Goal: Task Accomplishment & Management: Manage account settings

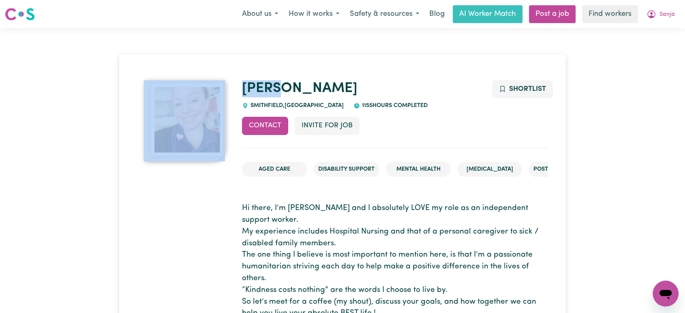
drag, startPoint x: 397, startPoint y: 89, endPoint x: 236, endPoint y: 91, distance: 161.0
click at [444, 82] on h1 "Julie" at bounding box center [395, 88] width 306 height 17
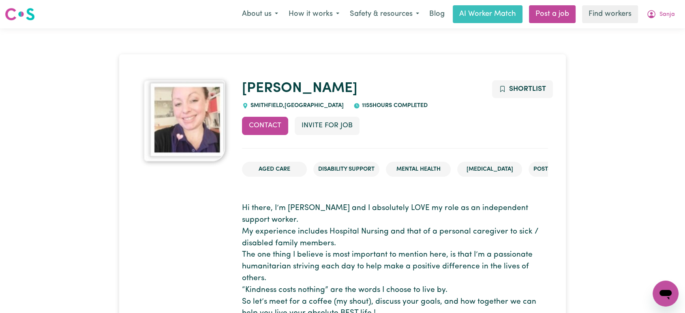
click at [375, 87] on h1 "Julie" at bounding box center [395, 88] width 306 height 17
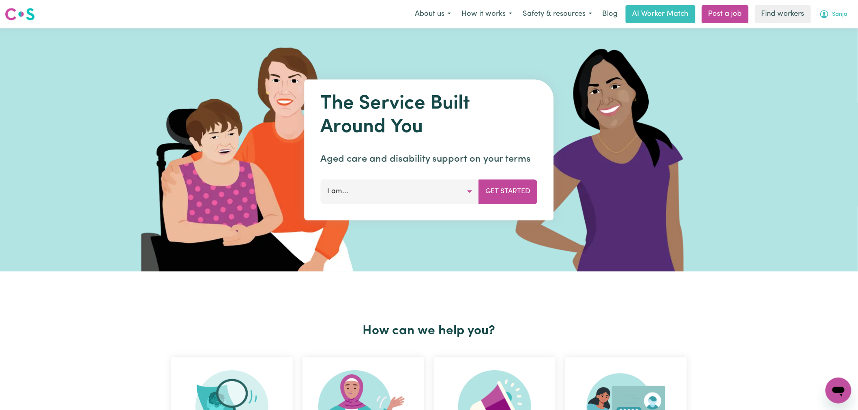
click at [836, 12] on span "Sanja" at bounding box center [839, 14] width 15 height 9
click at [829, 45] on link "Logout" at bounding box center [821, 46] width 64 height 15
click at [844, 17] on link "Login" at bounding box center [839, 14] width 28 height 18
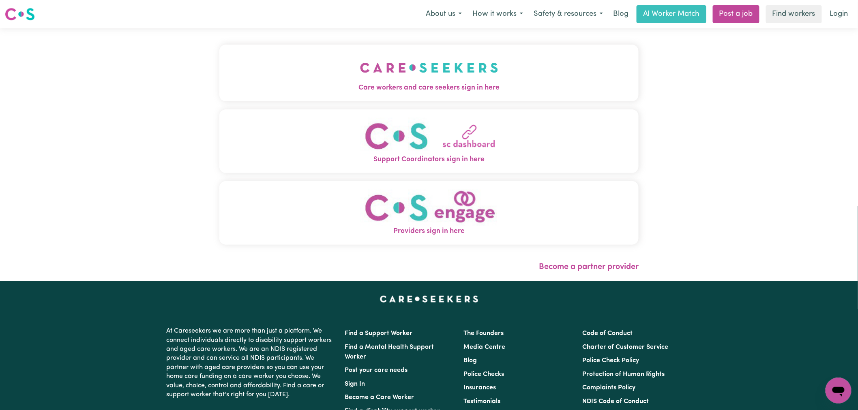
click at [387, 82] on img "Care workers and care seekers sign in here" at bounding box center [429, 68] width 138 height 30
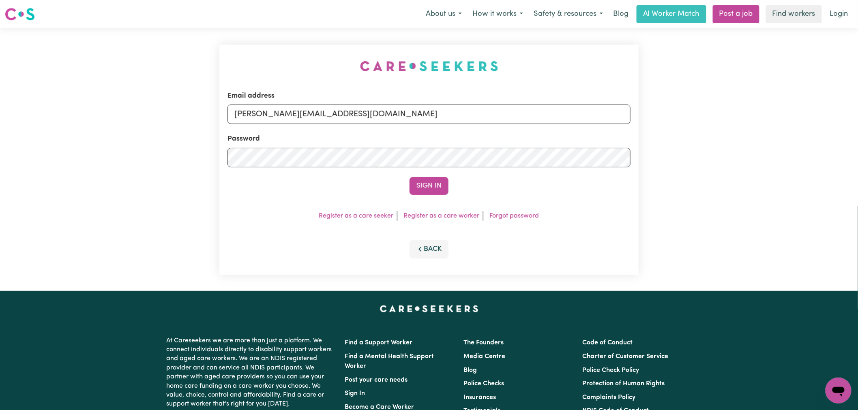
click at [389, 132] on form "Email address [PERSON_NAME][EMAIL_ADDRESS][DOMAIN_NAME] Password Sign In" at bounding box center [428, 143] width 403 height 104
click at [388, 110] on input "[PERSON_NAME][EMAIL_ADDRESS][DOMAIN_NAME]" at bounding box center [428, 114] width 403 height 19
drag, startPoint x: 435, startPoint y: 115, endPoint x: 275, endPoint y: 117, distance: 159.7
click at [275, 117] on input "[EMAIL_ADDRESS][DOMAIN_NAME]" at bounding box center [428, 114] width 403 height 19
type input "[EMAIL_ADDRESS][DOMAIN_NAME]"
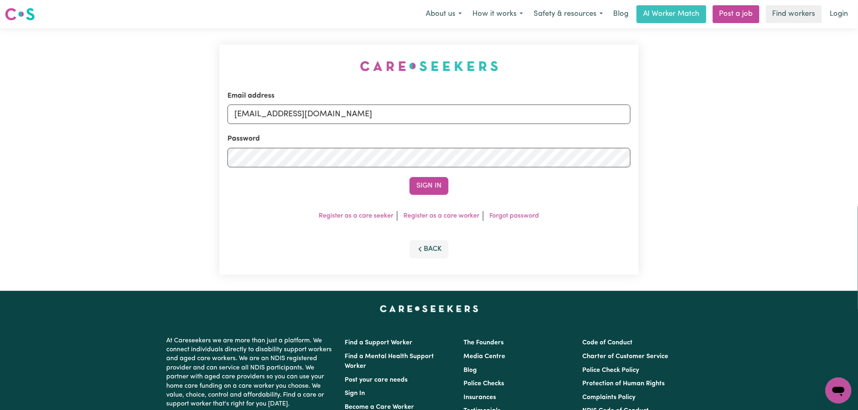
click at [409, 177] on button "Sign In" at bounding box center [428, 186] width 39 height 18
